Goal: Task Accomplishment & Management: Complete application form

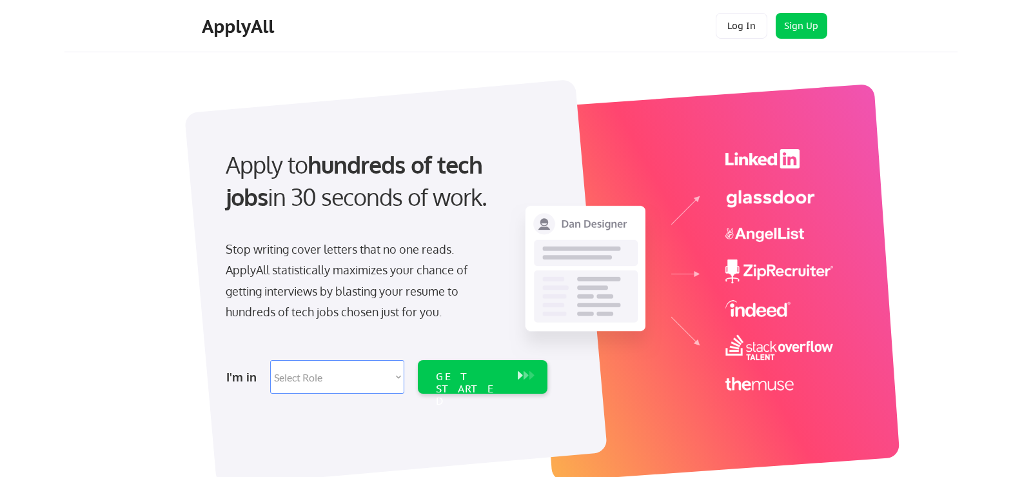
click at [348, 376] on select "Select Role Software Engineering Product Management Customer Success Sales UI/U…" at bounding box center [337, 377] width 134 height 34
select select ""product""
click at [270, 360] on select "Select Role Software Engineering Product Management Customer Success Sales UI/U…" at bounding box center [337, 377] width 134 height 34
select select ""product""
click at [502, 381] on div "GET STARTED" at bounding box center [470, 388] width 69 height 37
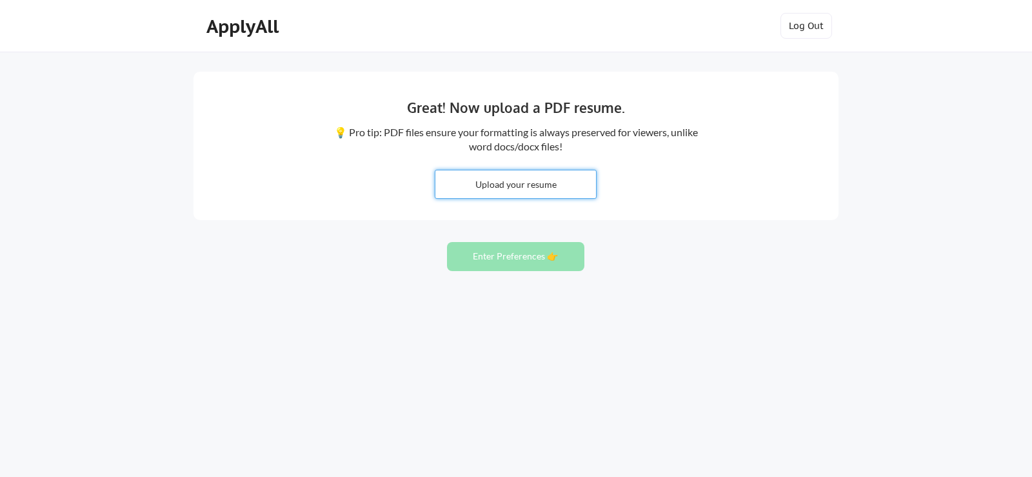
click at [526, 185] on input "file" at bounding box center [515, 184] width 161 height 28
type input "C:\fakepath\YYnfante Resume.pdf"
click at [659, 197] on div "Great! Now upload a PDF resume. 💡 Pro tip: PDF files ensure your formatting is …" at bounding box center [516, 146] width 645 height 148
click at [535, 256] on button "Enter Preferences 👉" at bounding box center [515, 256] width 137 height 29
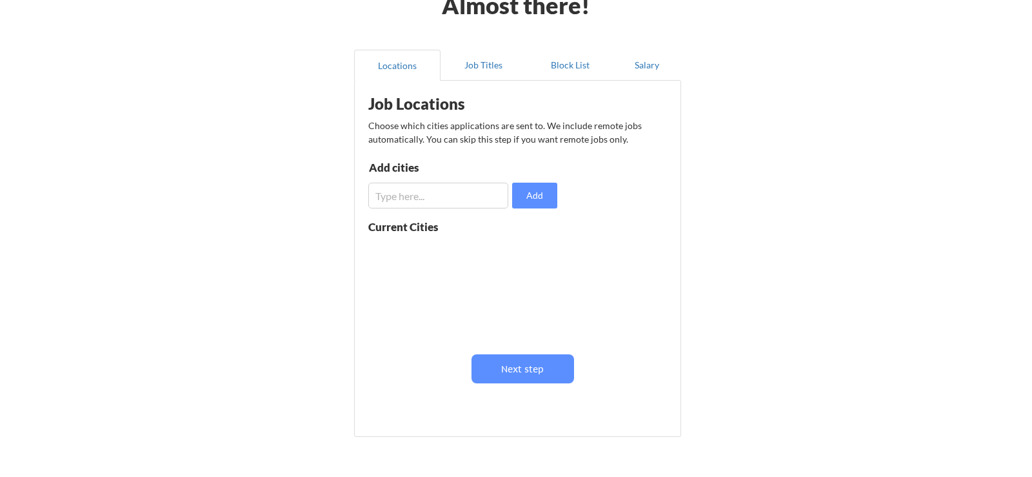
scroll to position [77, 0]
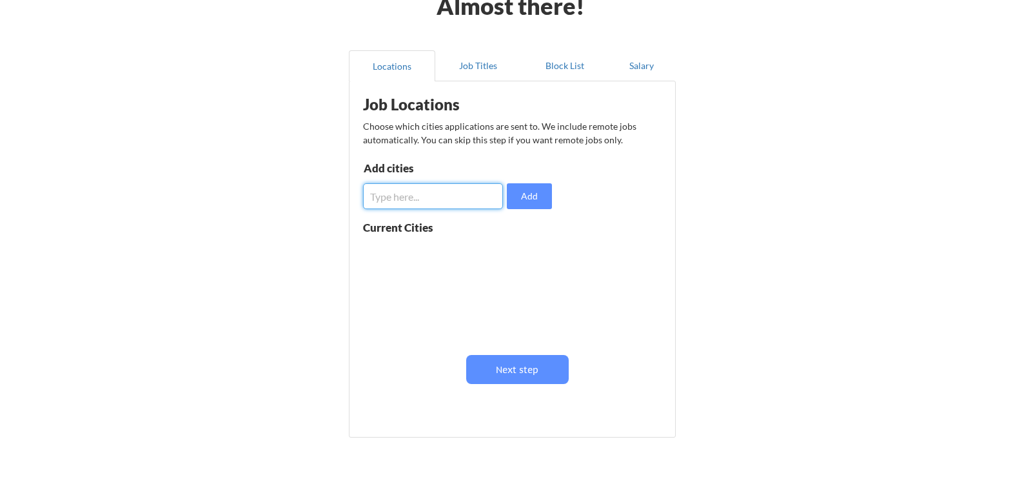
click at [470, 200] on input "input" at bounding box center [433, 196] width 140 height 26
click at [532, 193] on button "Add" at bounding box center [529, 196] width 45 height 26
click at [452, 192] on input "input" at bounding box center [433, 196] width 140 height 26
type input "[US_STATE][GEOGRAPHIC_DATA]"
click at [550, 203] on button "Add" at bounding box center [529, 196] width 45 height 26
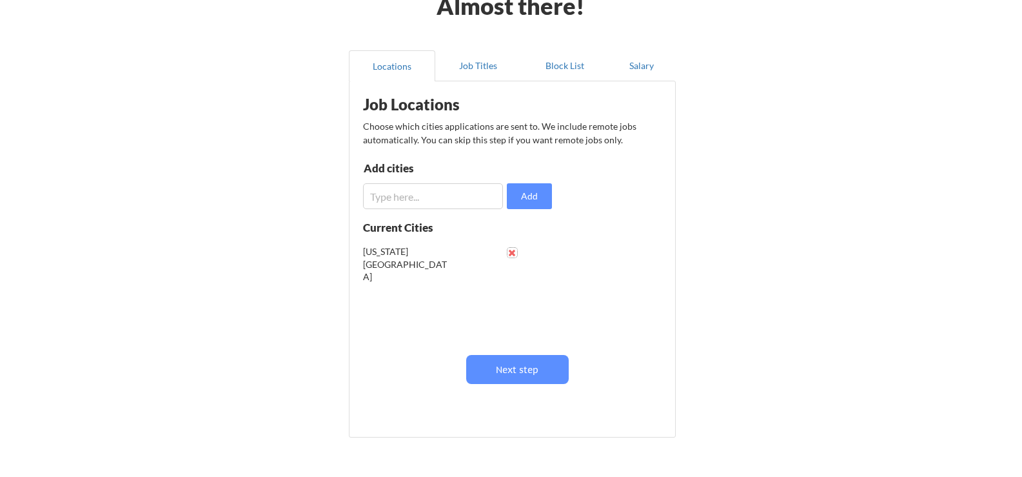
click at [510, 252] on button at bounding box center [513, 253] width 10 height 10
click at [439, 206] on input "input" at bounding box center [433, 196] width 140 height 26
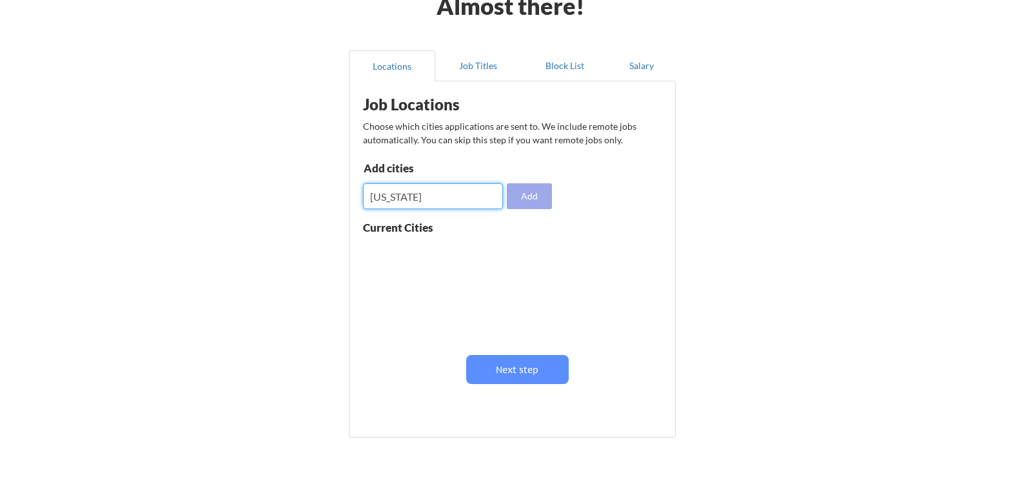
type input "[US_STATE]"
click at [531, 199] on button "Add" at bounding box center [529, 196] width 45 height 26
click at [512, 251] on button at bounding box center [513, 253] width 10 height 10
click at [451, 208] on input "input" at bounding box center [433, 196] width 140 height 26
type input "N"
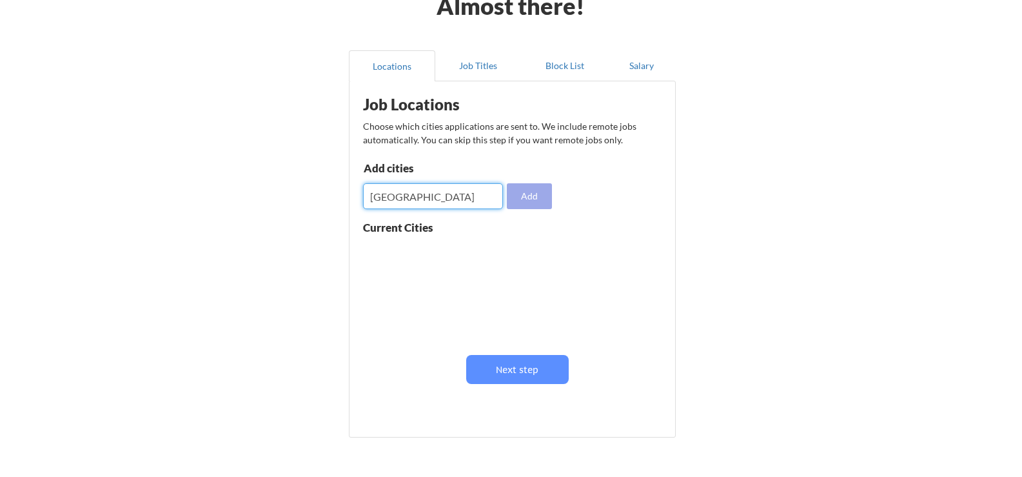
type input "[GEOGRAPHIC_DATA]"
click at [532, 195] on button "Add" at bounding box center [529, 196] width 45 height 26
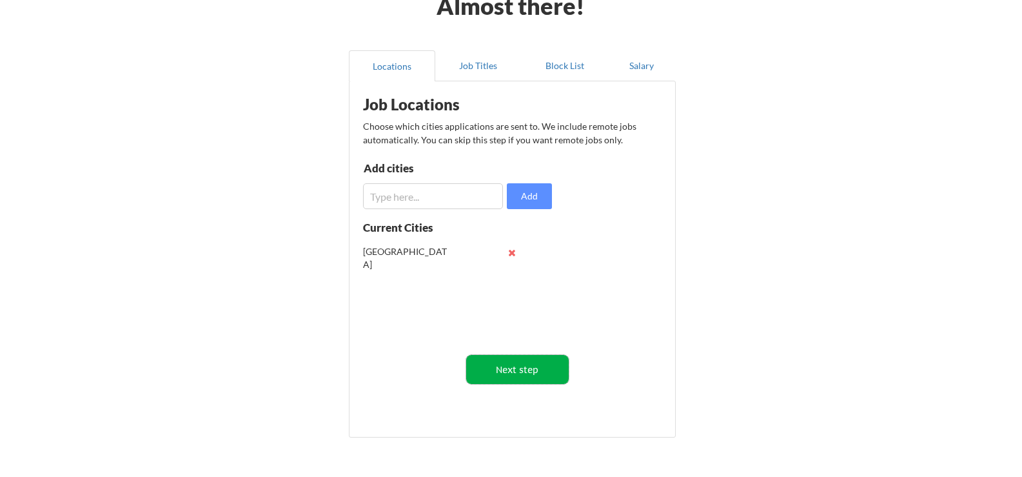
click at [535, 374] on button "Next step" at bounding box center [517, 369] width 103 height 29
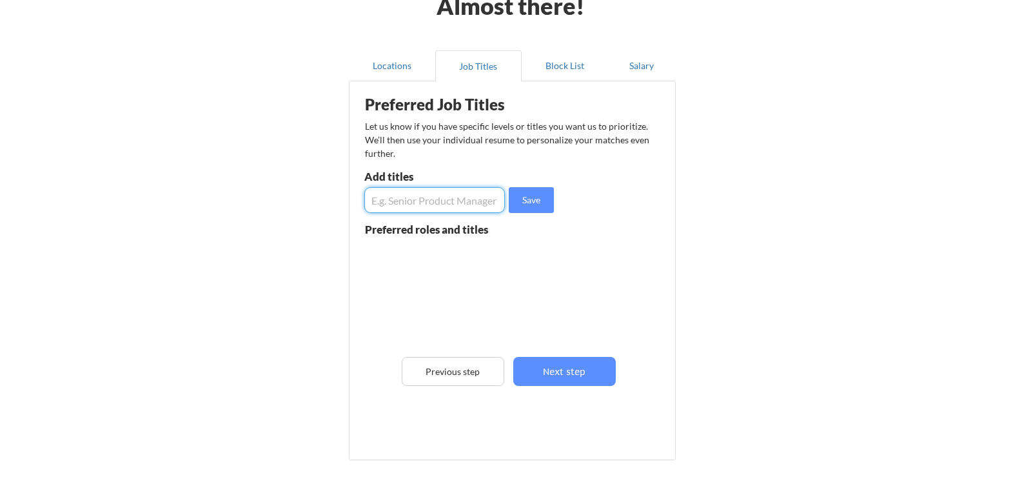
click at [444, 200] on input "input" at bounding box center [434, 200] width 141 height 26
type input "Program Manager"
click at [531, 204] on button "Save" at bounding box center [531, 200] width 45 height 26
click at [446, 199] on input "input" at bounding box center [434, 200] width 141 height 26
type input "Program Director"
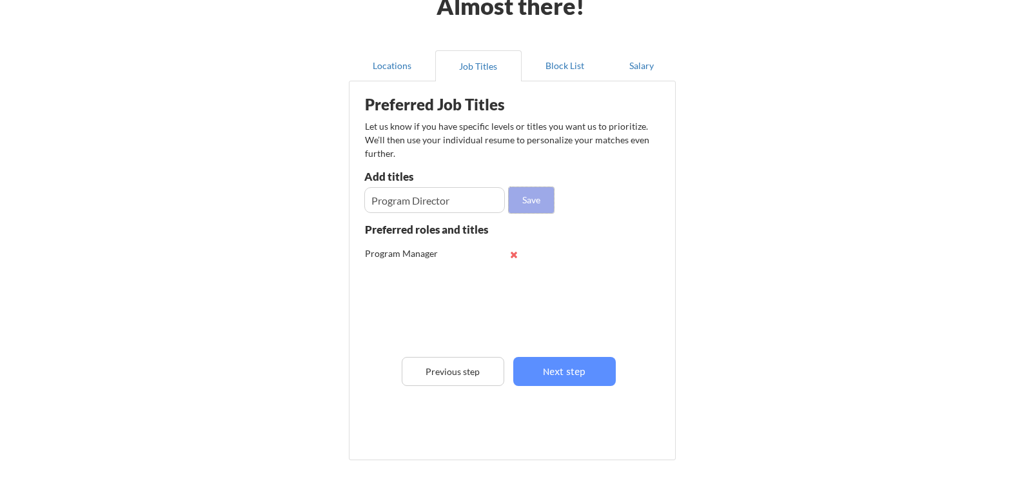
click at [532, 201] on button "Save" at bounding box center [531, 200] width 45 height 26
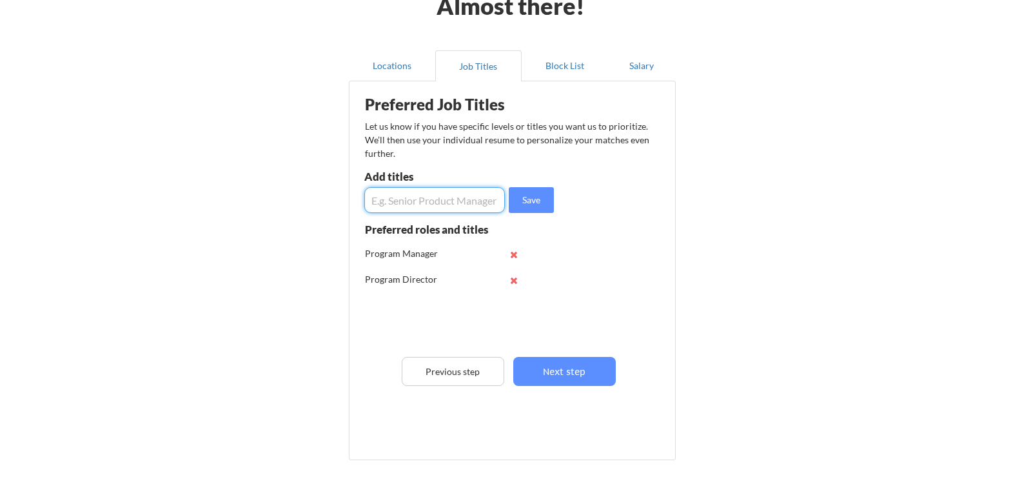
click at [431, 195] on input "input" at bounding box center [434, 200] width 141 height 26
type input "Director"
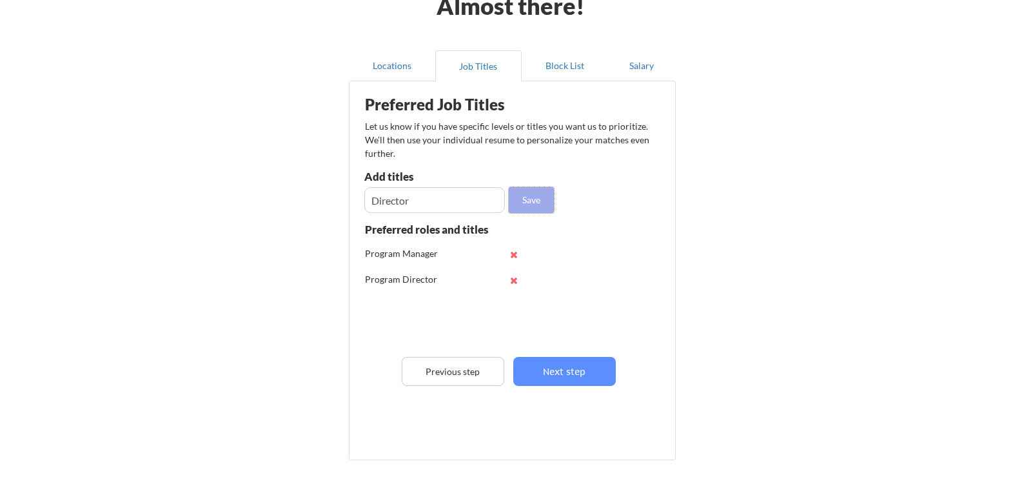
click at [539, 203] on button "Save" at bounding box center [531, 200] width 45 height 26
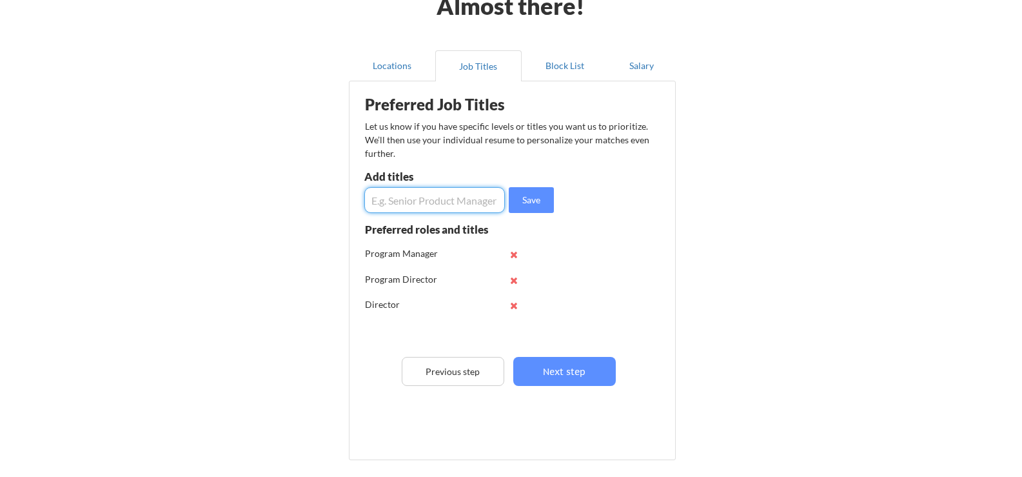
click at [453, 197] on input "input" at bounding box center [434, 200] width 141 height 26
type input "STEM"
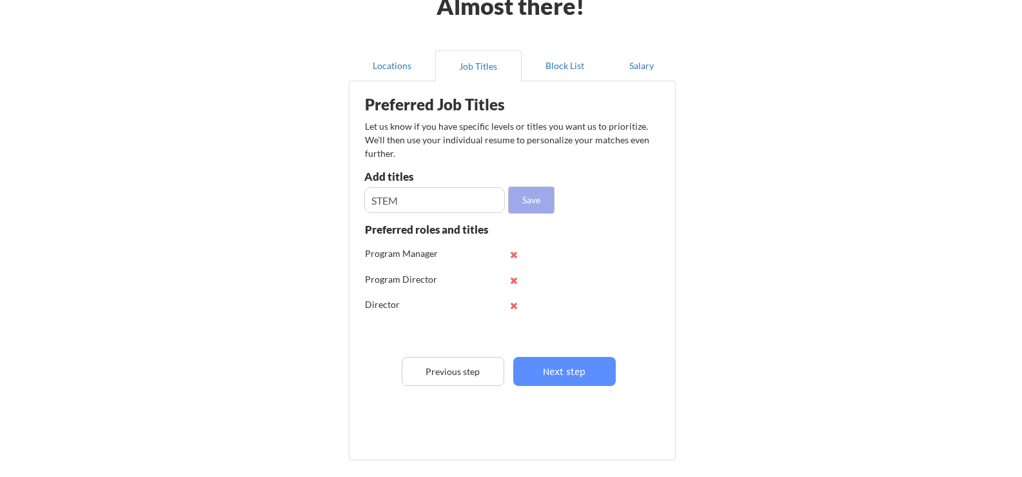
click at [541, 193] on button "Save" at bounding box center [531, 200] width 45 height 26
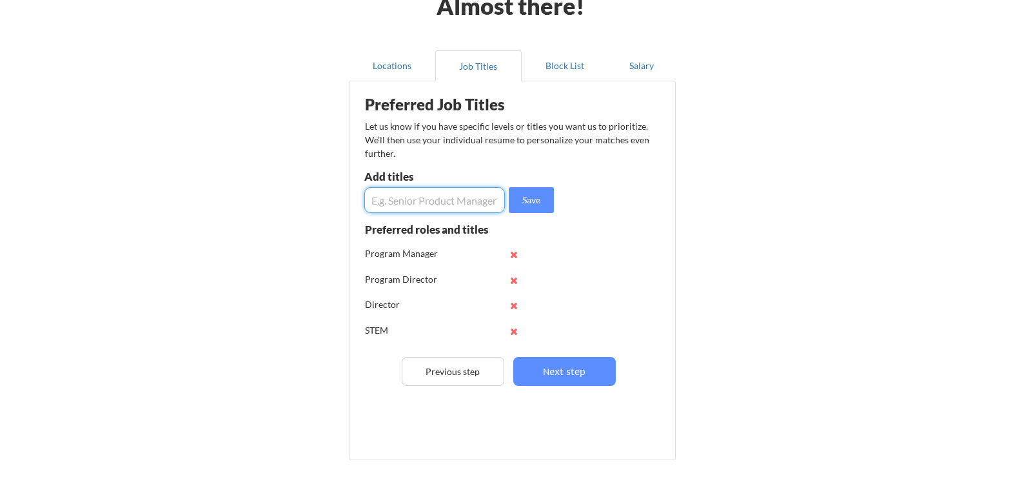
click at [441, 199] on input "input" at bounding box center [434, 200] width 141 height 26
type input "Coordinator"
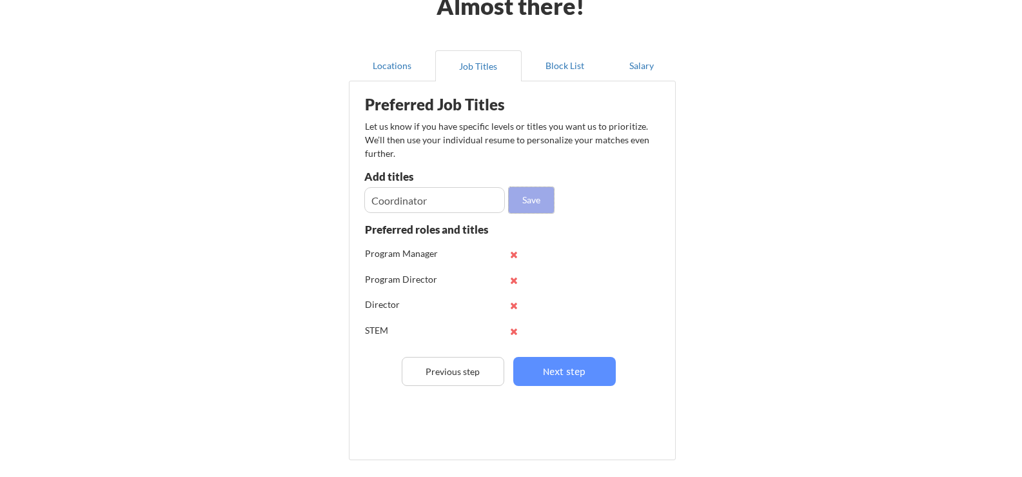
click at [533, 206] on button "Save" at bounding box center [531, 200] width 45 height 26
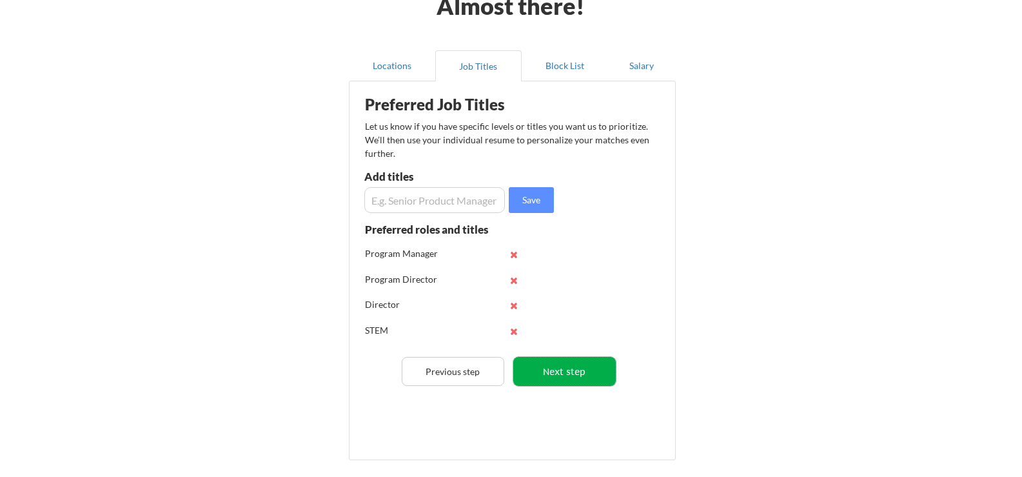
click at [570, 380] on button "Next step" at bounding box center [564, 371] width 103 height 29
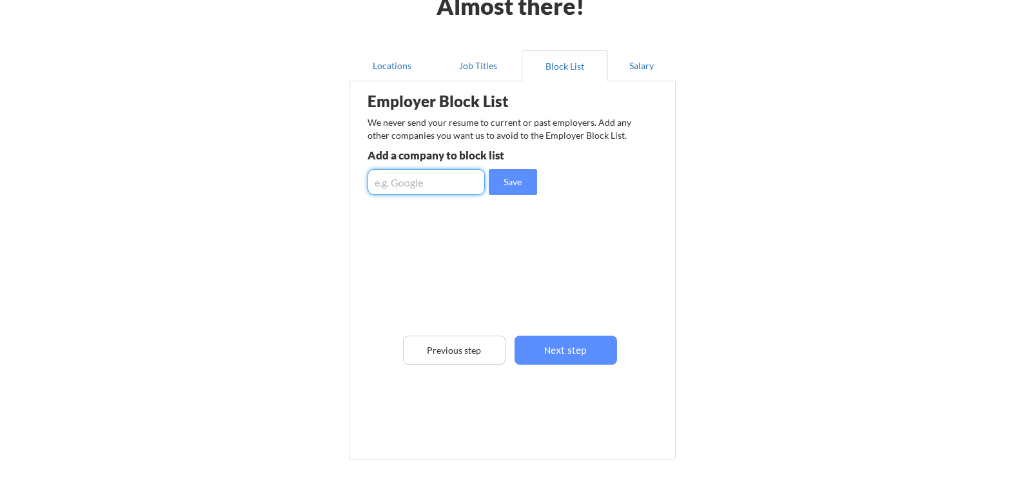
click at [430, 181] on input "input" at bounding box center [426, 182] width 117 height 26
type input "ExpandED Schools"
click at [512, 181] on button "Save" at bounding box center [513, 182] width 48 height 26
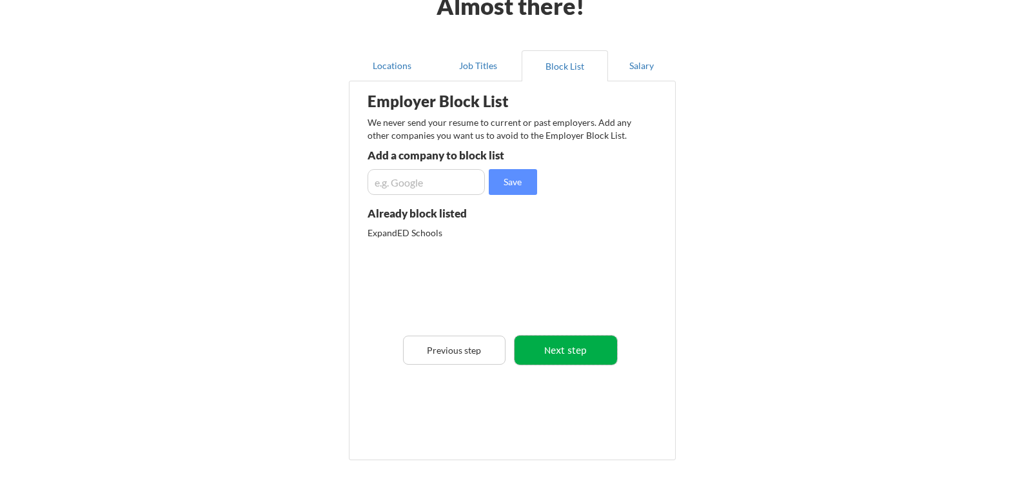
click at [579, 350] on button "Next step" at bounding box center [566, 349] width 103 height 29
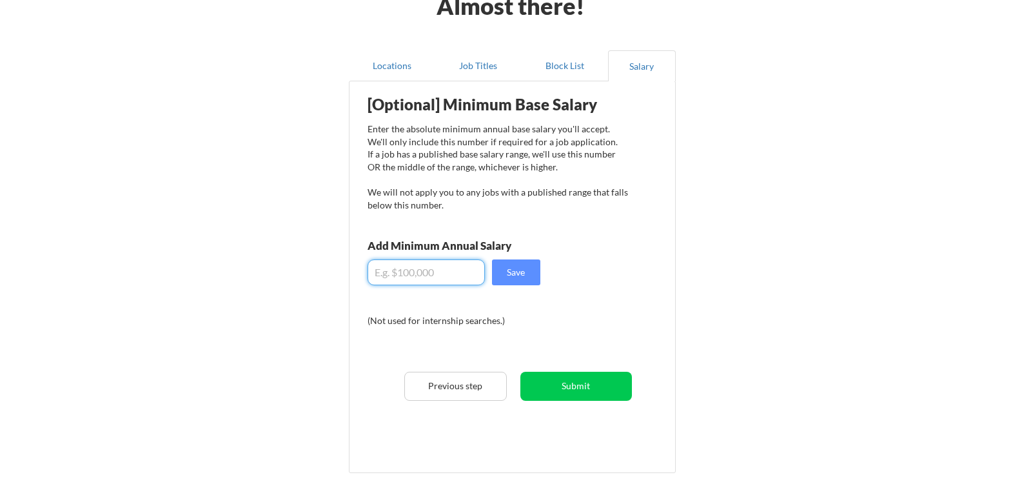
click at [440, 272] on input "input" at bounding box center [426, 272] width 117 height 26
type input "$85,000"
click at [510, 279] on button "Save" at bounding box center [516, 272] width 48 height 26
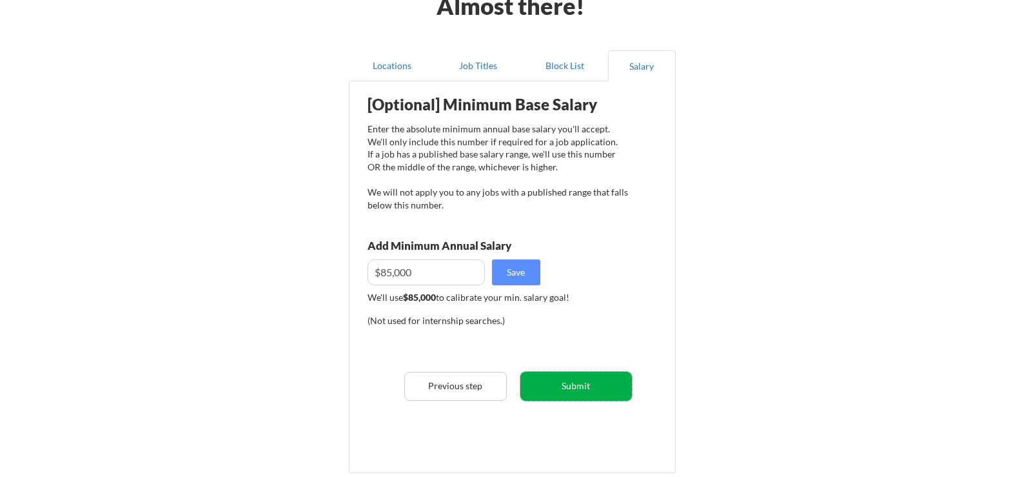
click at [600, 389] on button "Submit" at bounding box center [577, 386] width 112 height 29
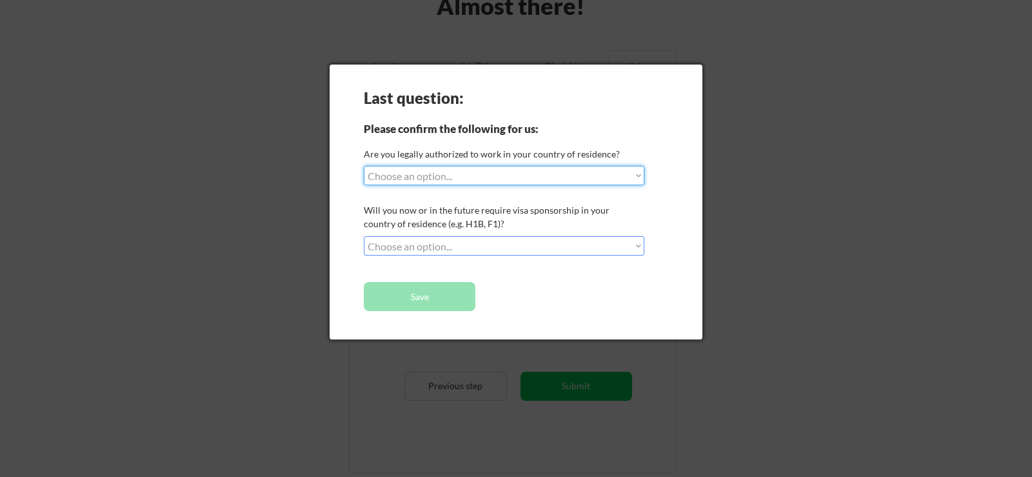
click at [493, 174] on select "Choose an option... Yes, I am a [DEMOGRAPHIC_DATA] Citizen Yes, I am a [DEMOGRA…" at bounding box center [504, 175] width 281 height 19
select select ""yes__i_am_a_us_[DEMOGRAPHIC_DATA]""
click at [364, 166] on select "Choose an option... Yes, I am a [DEMOGRAPHIC_DATA] Citizen Yes, I am a [DEMOGRA…" at bounding box center [504, 175] width 281 height 19
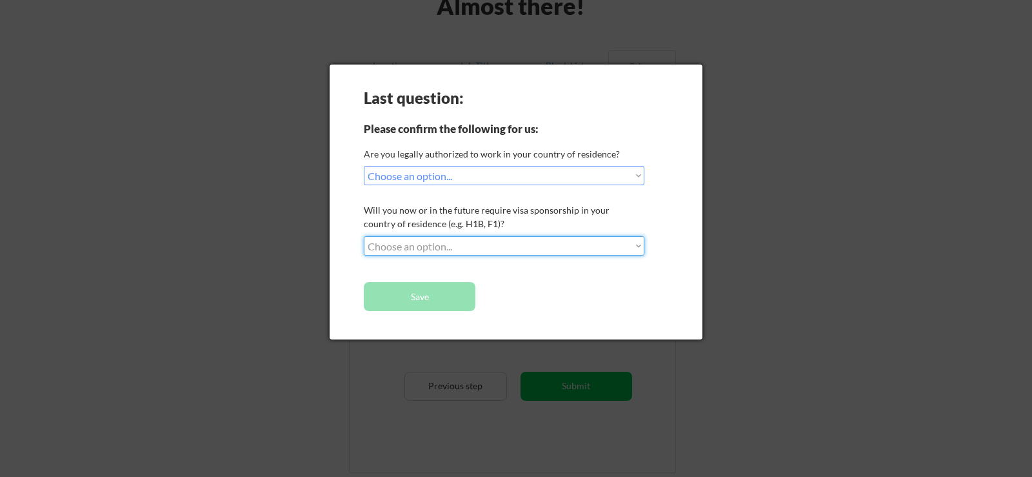
click at [479, 250] on select "Choose an option... No, I will not need sponsorship Yes, I will need sponsorship" at bounding box center [504, 245] width 281 height 19
select select ""no__i_will_not_need_sponsorship""
click at [364, 236] on select "Choose an option... No, I will not need sponsorship Yes, I will need sponsorship" at bounding box center [504, 245] width 281 height 19
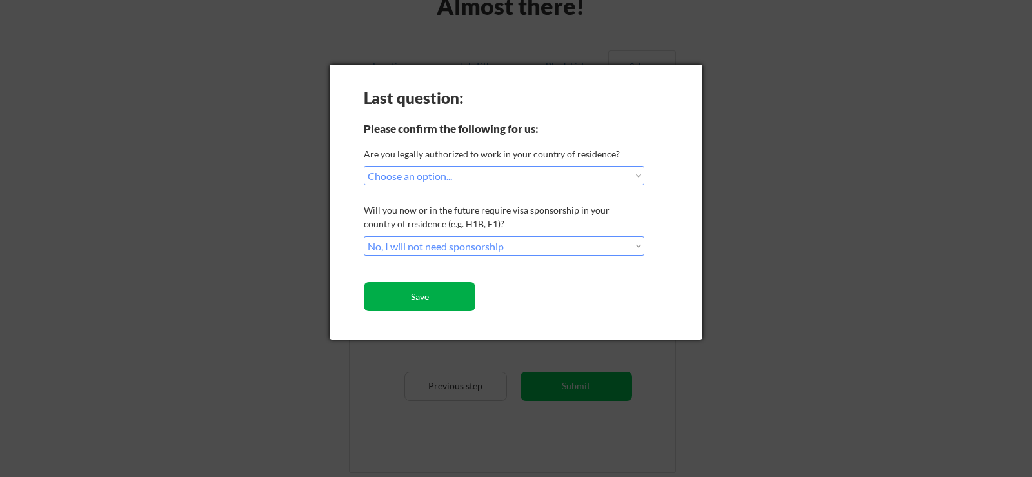
click at [448, 290] on button "Save" at bounding box center [420, 296] width 112 height 29
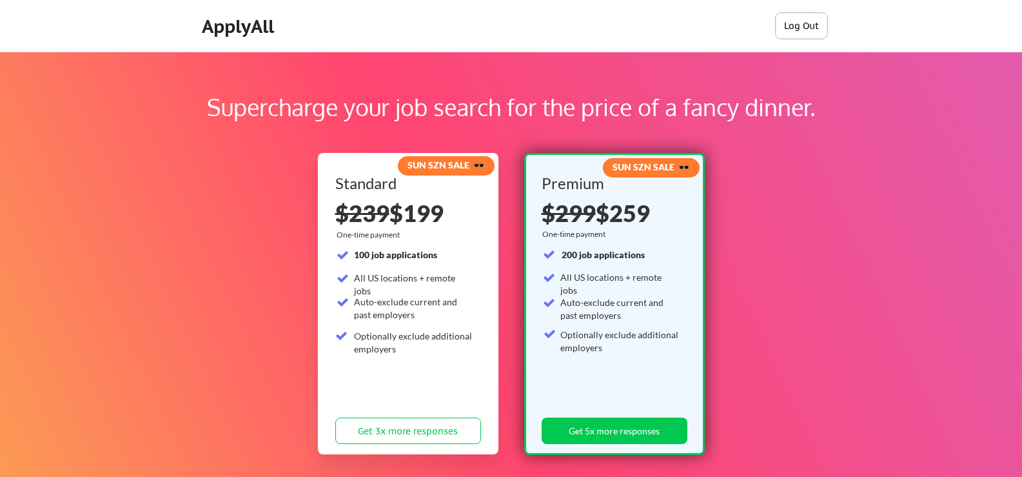
click at [813, 21] on button "Log Out" at bounding box center [802, 26] width 52 height 26
